Goal: Task Accomplishment & Management: Use online tool/utility

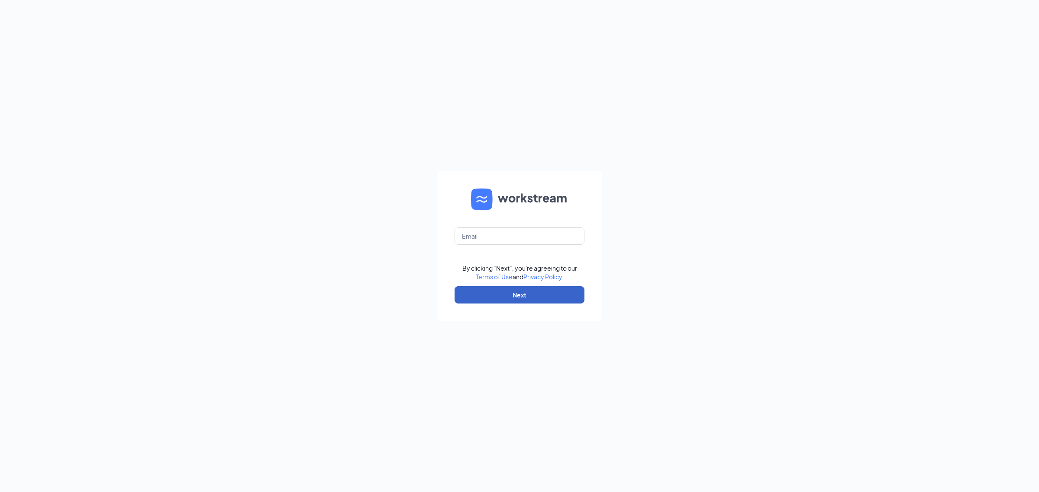
click at [543, 293] on button "Next" at bounding box center [519, 294] width 130 height 17
click at [475, 237] on input "text" at bounding box center [519, 236] width 130 height 17
type input "[EMAIL_ADDRESS][DOMAIN_NAME]"
click at [554, 298] on button "Next" at bounding box center [519, 294] width 130 height 17
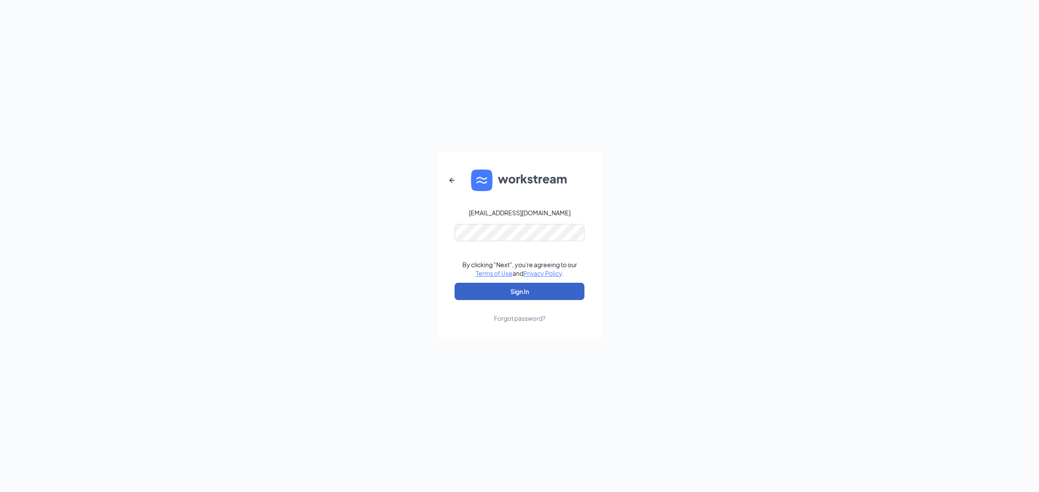
click at [524, 289] on button "Sign In" at bounding box center [519, 291] width 130 height 17
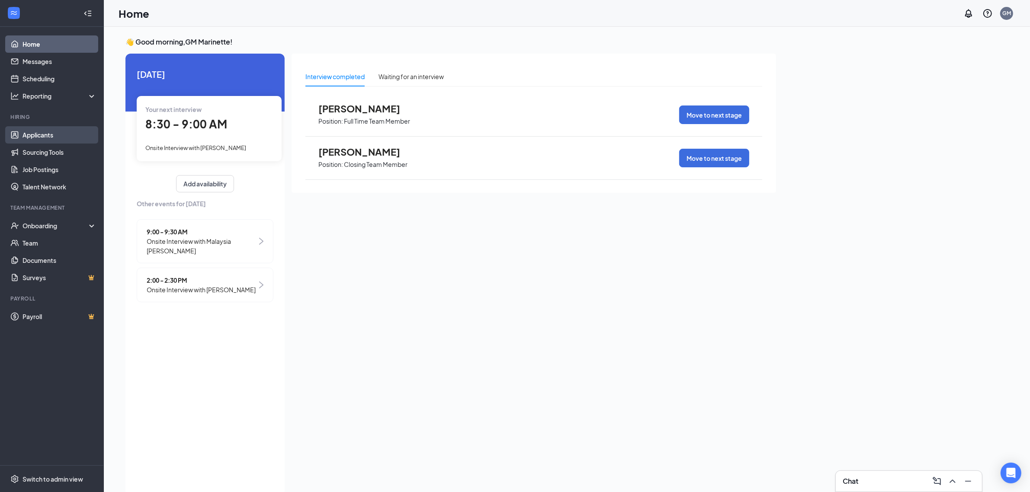
click at [58, 138] on link "Applicants" at bounding box center [60, 134] width 74 height 17
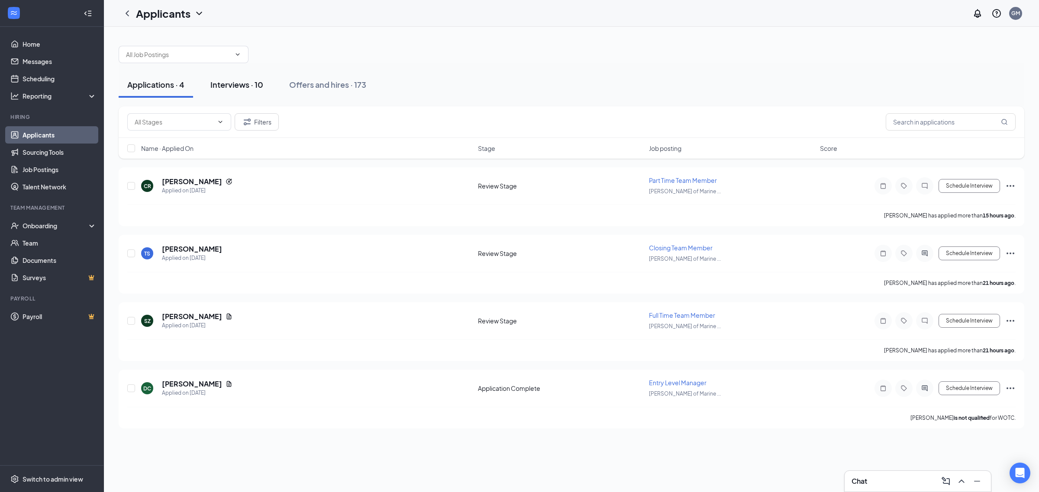
click at [243, 87] on div "Interviews · 10" at bounding box center [236, 84] width 53 height 11
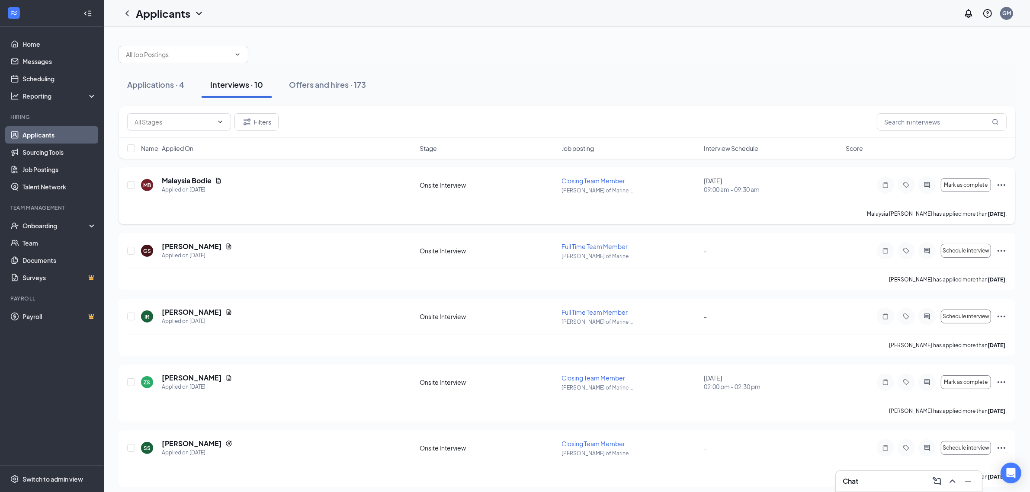
click at [1003, 185] on icon "Ellipses" at bounding box center [1002, 185] width 10 height 10
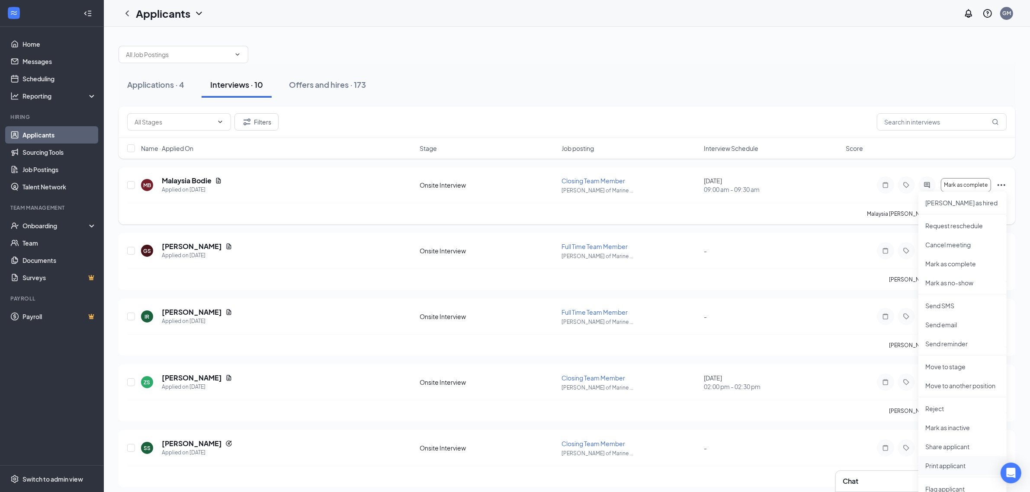
click at [959, 466] on p "Print applicant" at bounding box center [963, 466] width 74 height 9
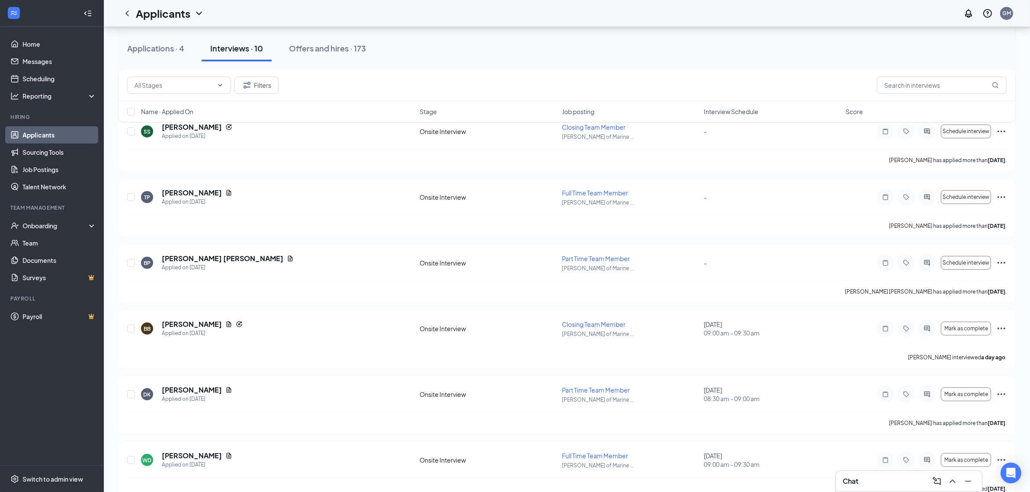
scroll to position [325, 0]
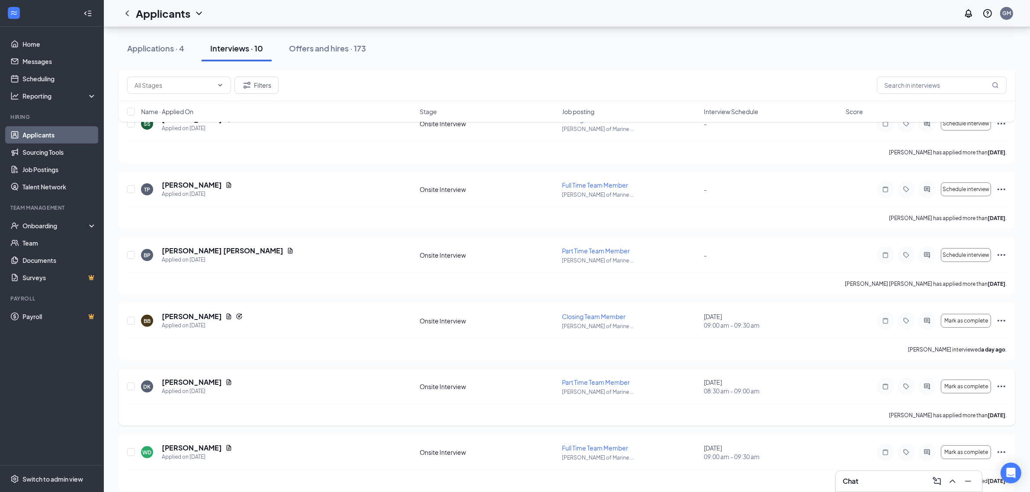
click at [1000, 386] on icon "Ellipses" at bounding box center [1002, 387] width 10 height 10
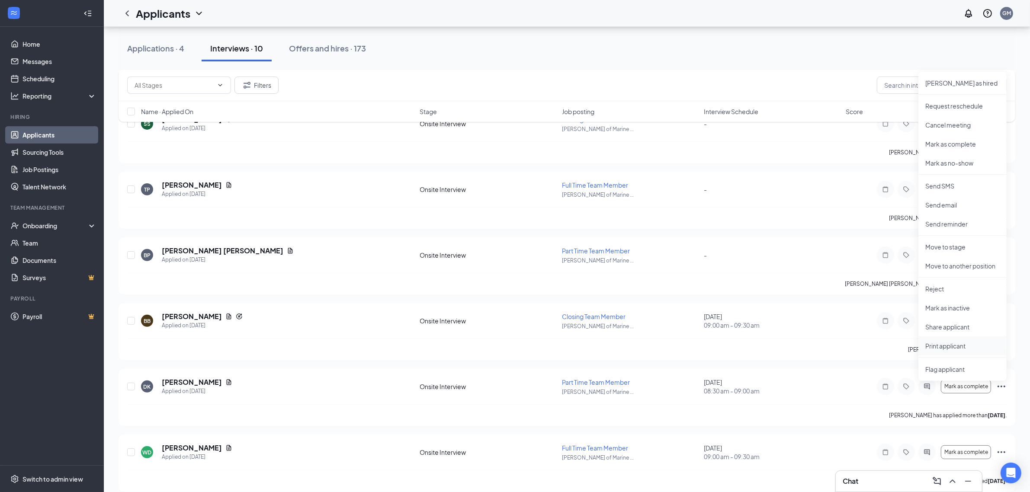
click at [971, 349] on p "Print applicant" at bounding box center [963, 346] width 74 height 9
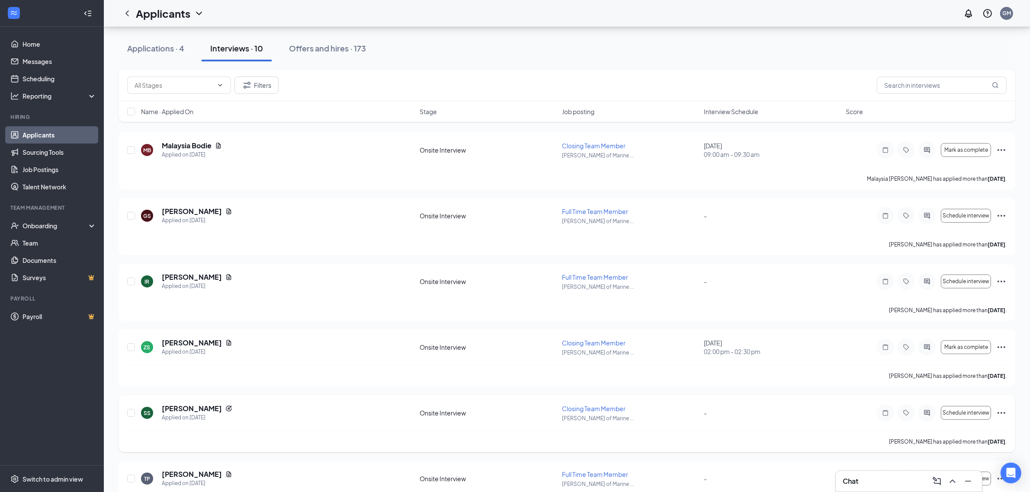
scroll to position [11, 0]
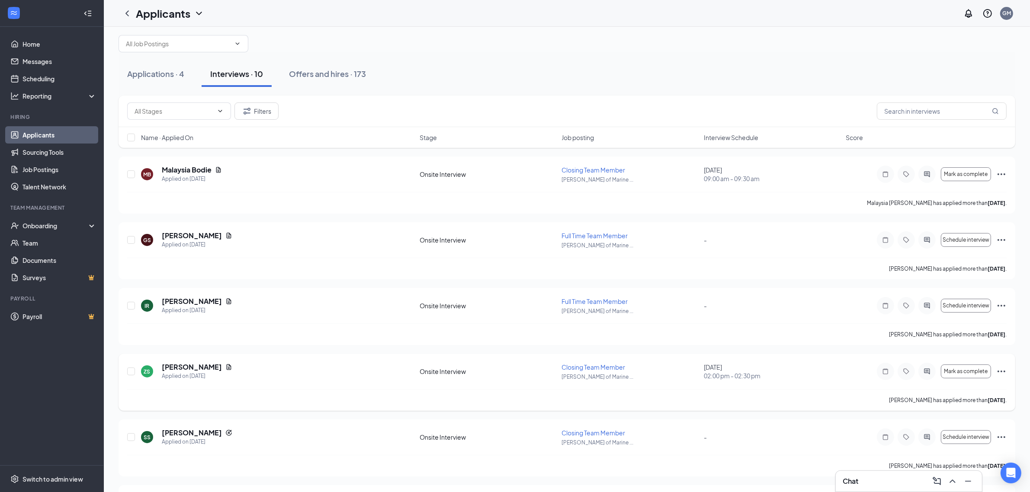
click at [1004, 369] on icon "Ellipses" at bounding box center [1002, 372] width 10 height 10
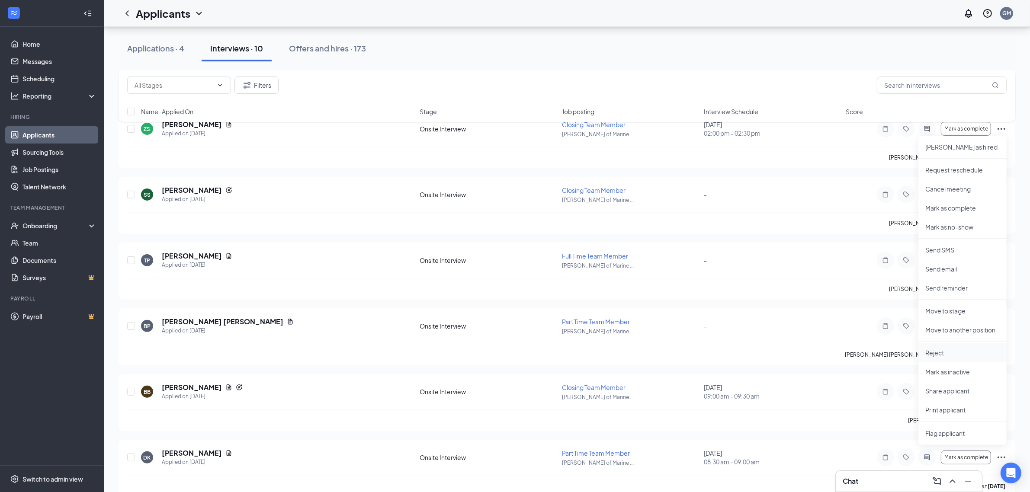
scroll to position [281, 0]
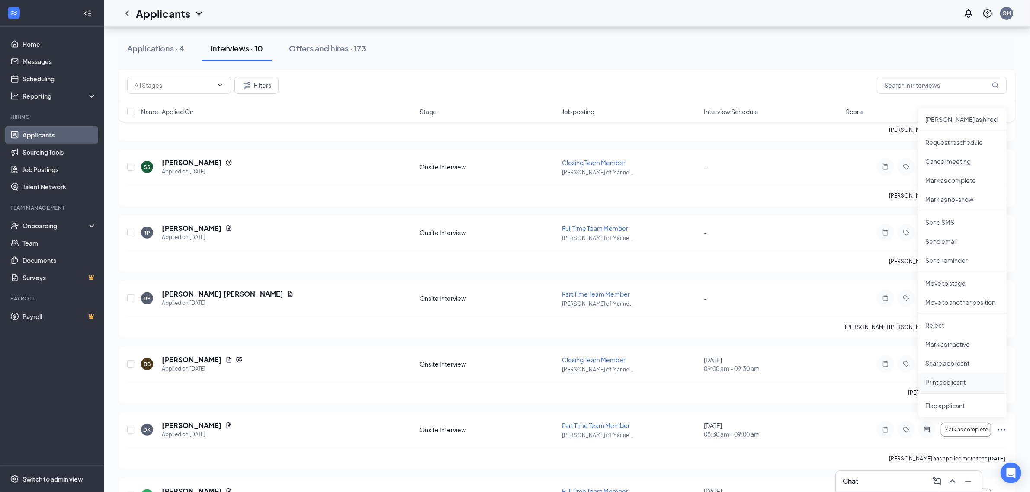
click at [956, 383] on p "Print applicant" at bounding box center [963, 382] width 74 height 9
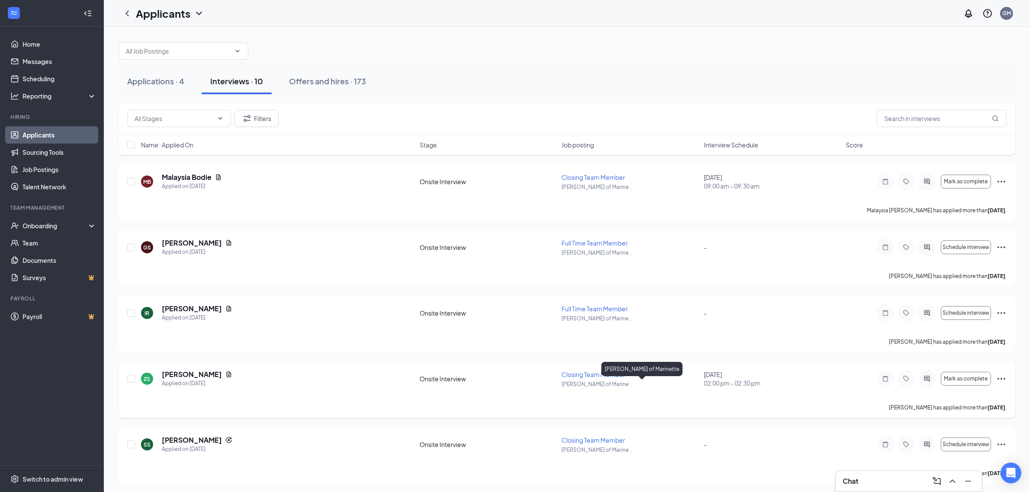
scroll to position [0, 0]
